Goal: Information Seeking & Learning: Learn about a topic

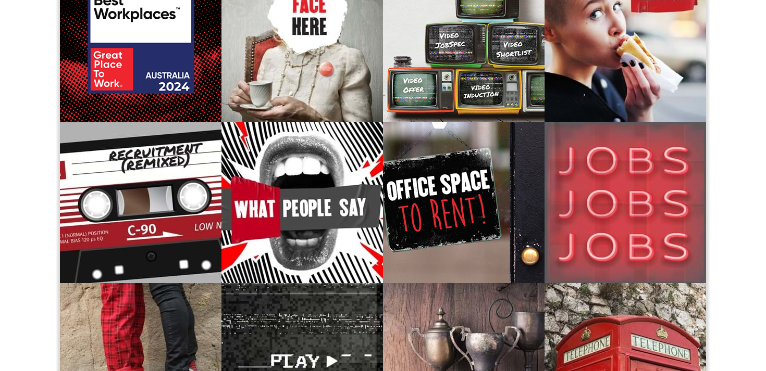
scroll to position [304, 0]
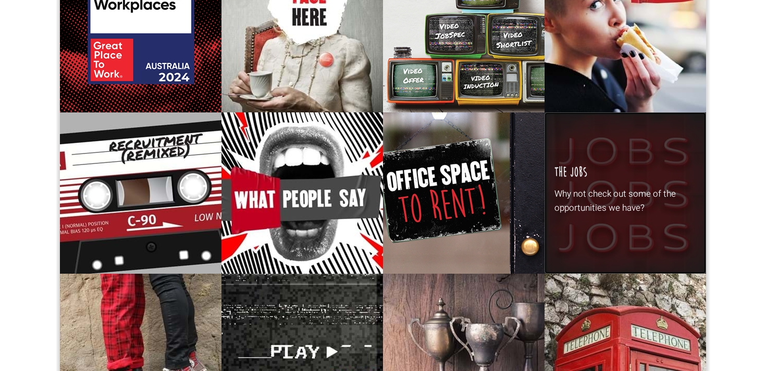
click at [629, 185] on div "The Jobs Why not check out some of the opportunities we have?" at bounding box center [624, 193] width 161 height 161
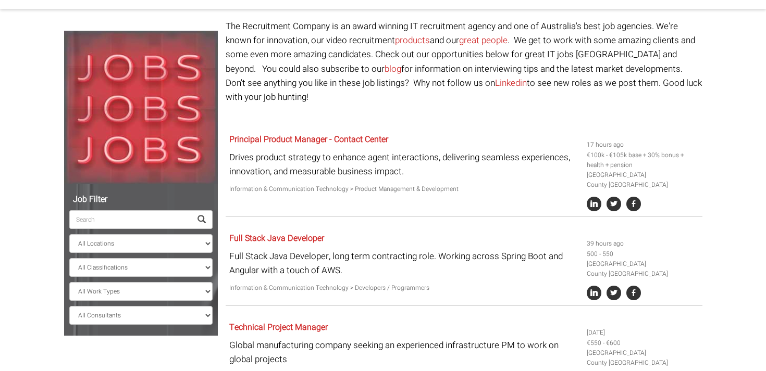
scroll to position [84, 0]
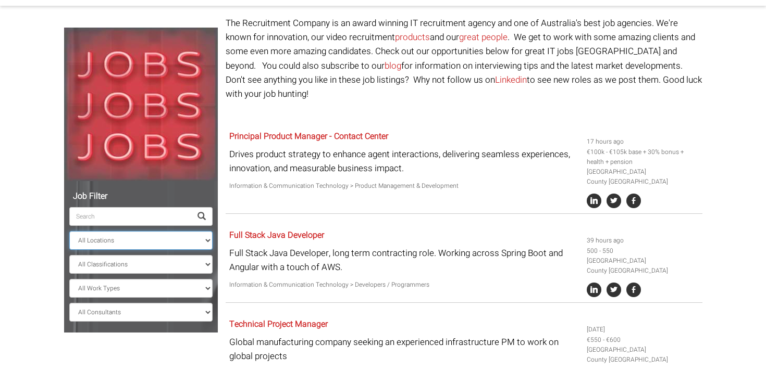
click at [208, 244] on select "All Locations [GEOGRAPHIC_DATA] [GEOGRAPHIC_DATA] [GEOGRAPHIC_DATA] [GEOGRAPHIC…" at bounding box center [140, 240] width 143 height 19
select select "Sydney CBD"
click at [69, 231] on select "All Locations [GEOGRAPHIC_DATA] [GEOGRAPHIC_DATA] [GEOGRAPHIC_DATA] [GEOGRAPHIC…" at bounding box center [140, 240] width 143 height 19
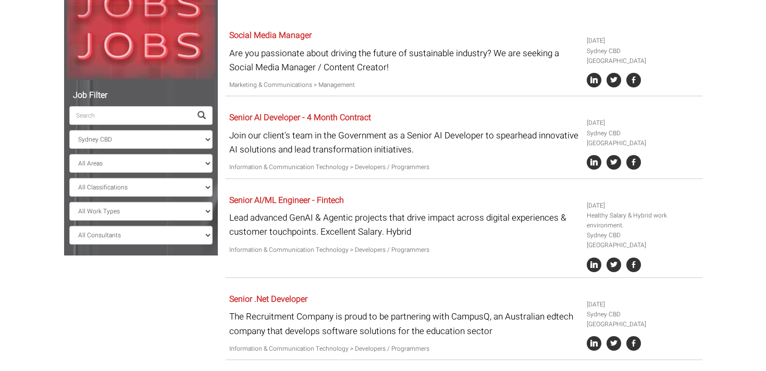
scroll to position [186, 0]
